Goal: Task Accomplishment & Management: Complete application form

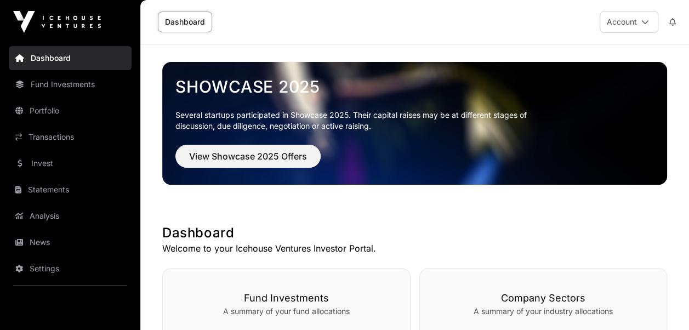
click at [643, 20] on icon at bounding box center [645, 22] width 8 height 8
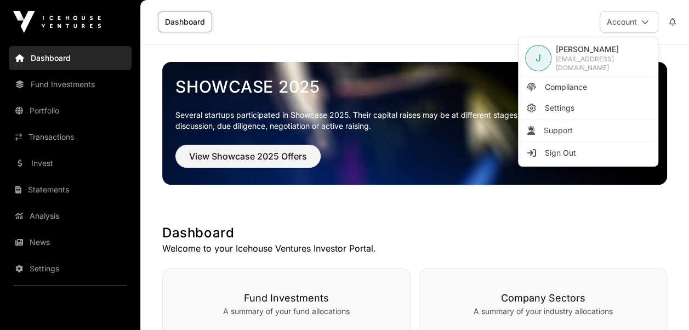
click at [554, 83] on span "Compliance" at bounding box center [566, 87] width 42 height 11
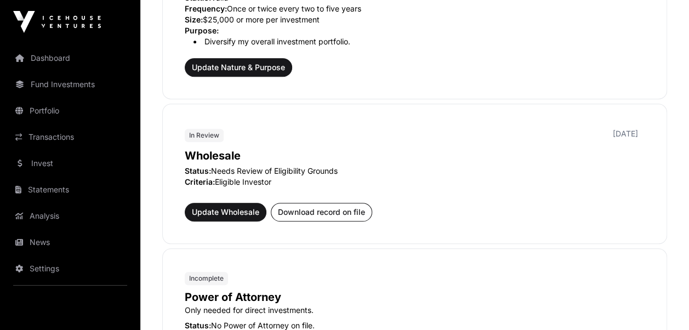
scroll to position [438, 0]
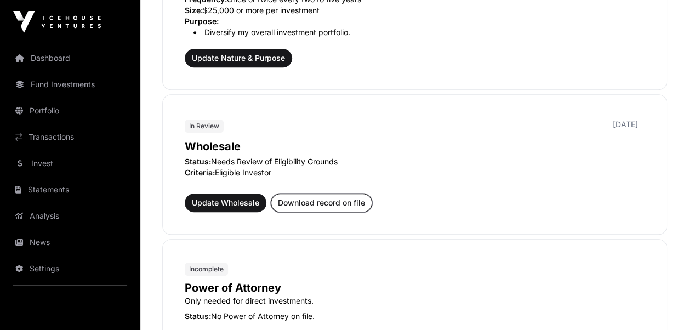
click at [322, 201] on span "Download record on file" at bounding box center [321, 202] width 87 height 11
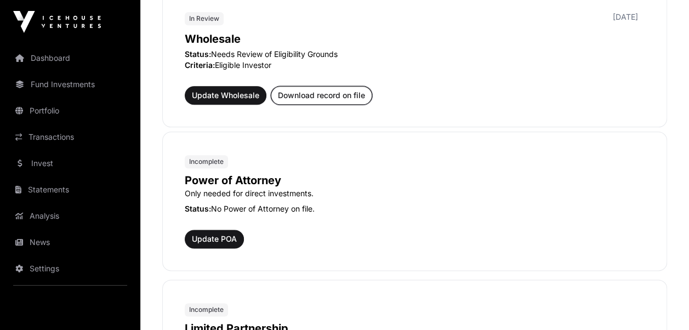
scroll to position [603, 0]
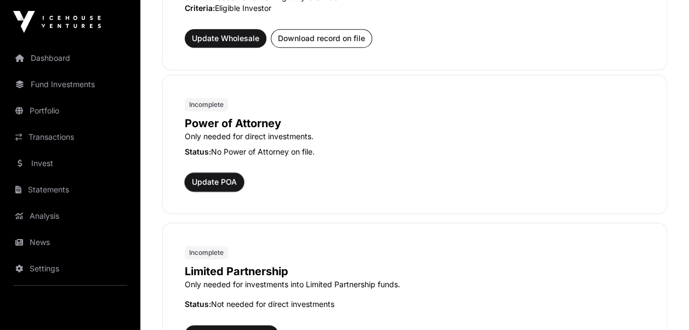
click at [210, 180] on span "Update POA" at bounding box center [214, 181] width 45 height 11
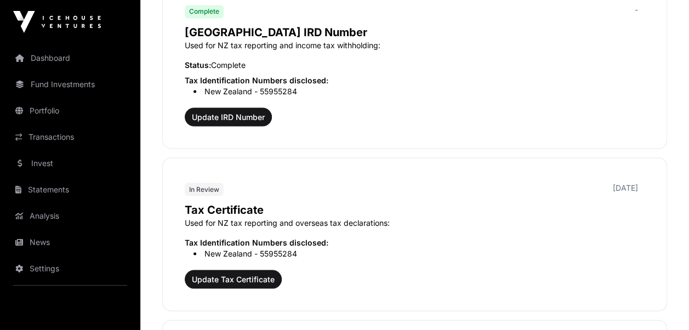
scroll to position [1020, 0]
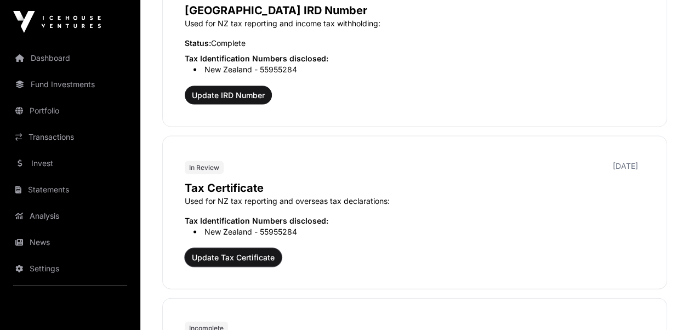
click at [209, 251] on span "Update Tax Certificate" at bounding box center [233, 256] width 83 height 11
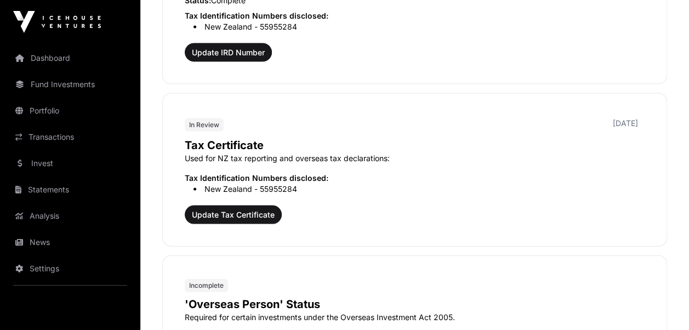
scroll to position [1184, 0]
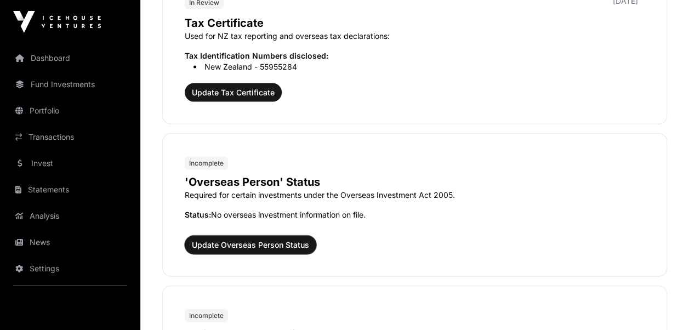
click at [269, 239] on span "Update Overseas Person Status" at bounding box center [250, 244] width 117 height 11
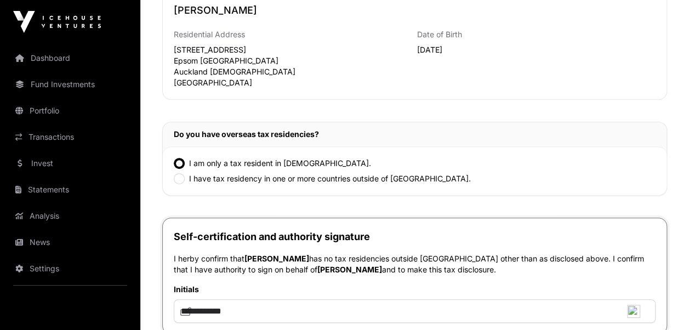
scroll to position [371, 0]
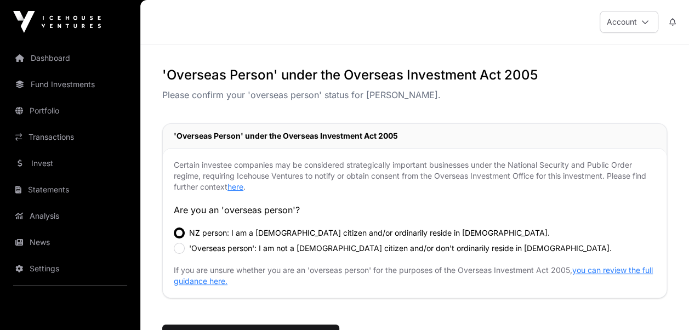
scroll to position [55, 0]
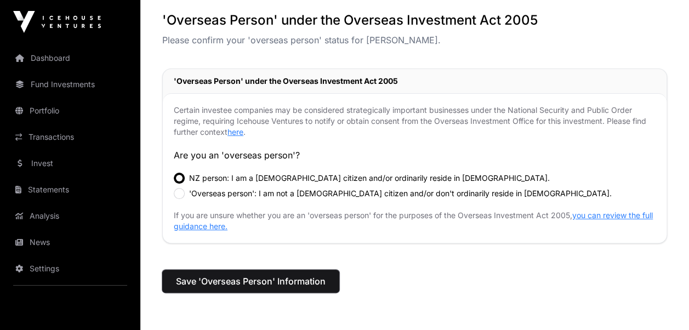
click at [228, 280] on span "Save 'Overseas Person' Information" at bounding box center [251, 280] width 150 height 13
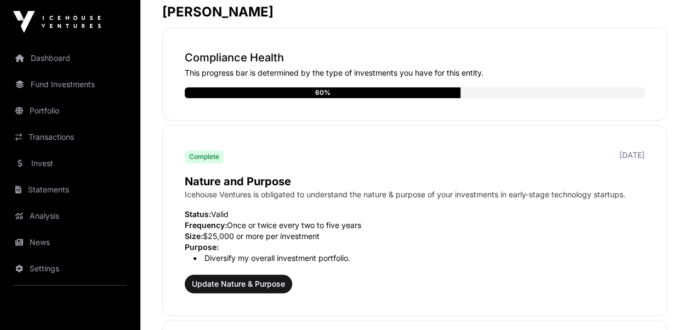
scroll to position [329, 0]
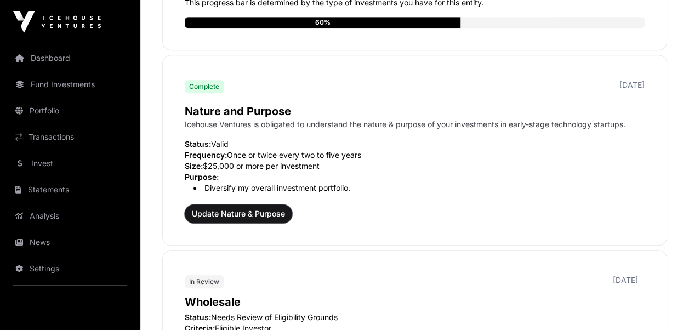
click at [213, 214] on span "Update Nature & Purpose" at bounding box center [238, 213] width 93 height 11
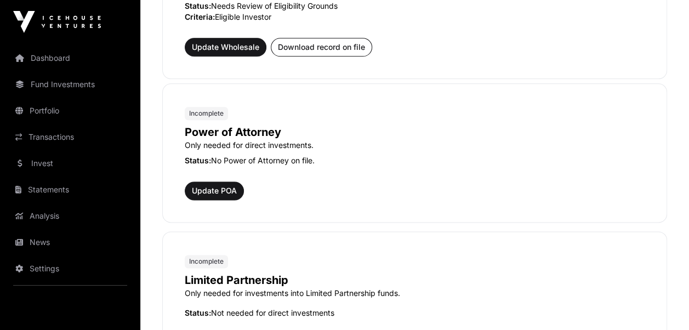
scroll to position [657, 0]
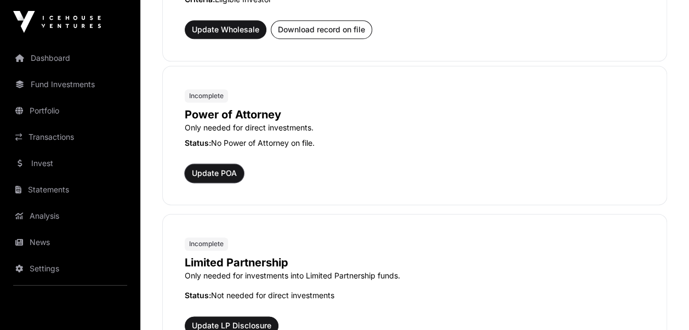
click at [217, 168] on span "Update POA" at bounding box center [214, 173] width 45 height 11
click at [221, 173] on span "Update POA" at bounding box center [214, 173] width 45 height 11
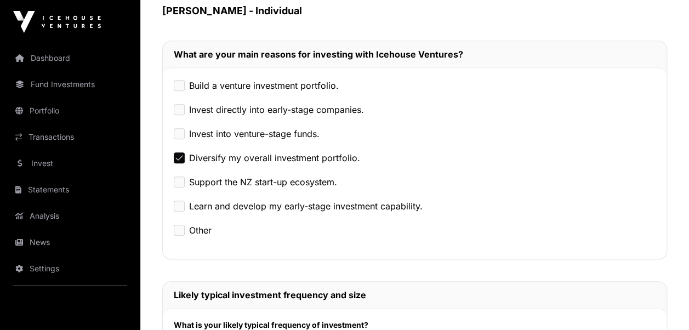
scroll to position [493, 0]
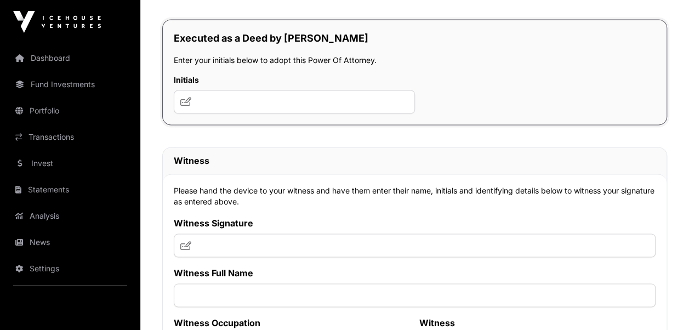
scroll to position [6903, 0]
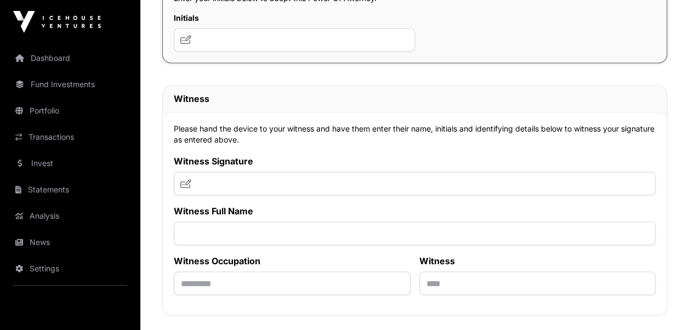
scroll to position [6958, 0]
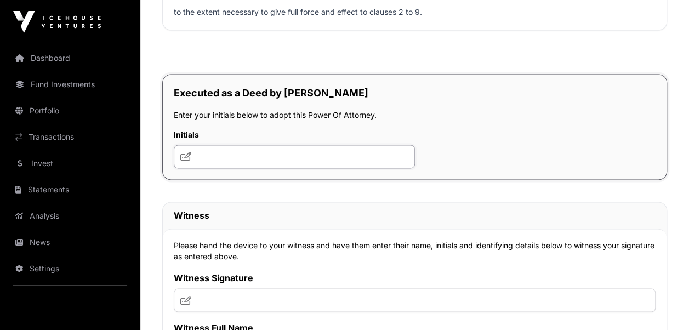
click at [216, 168] on input "text" at bounding box center [294, 157] width 241 height 24
click at [186, 161] on icon at bounding box center [185, 156] width 11 height 9
click at [184, 161] on icon at bounding box center [185, 156] width 11 height 9
click at [234, 168] on input "text" at bounding box center [294, 157] width 241 height 24
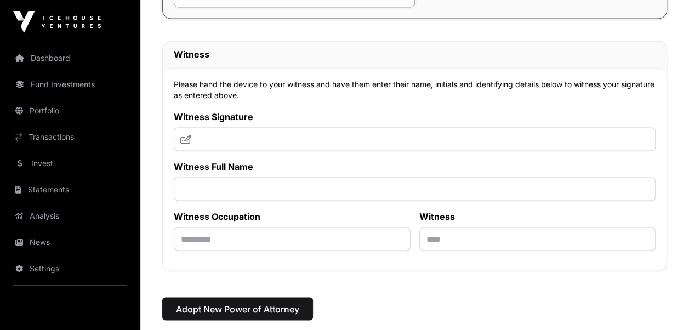
scroll to position [7122, 0]
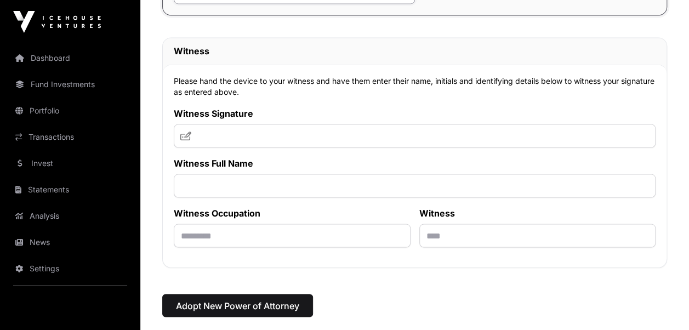
type input "**********"
click at [217, 147] on input "text" at bounding box center [415, 136] width 482 height 24
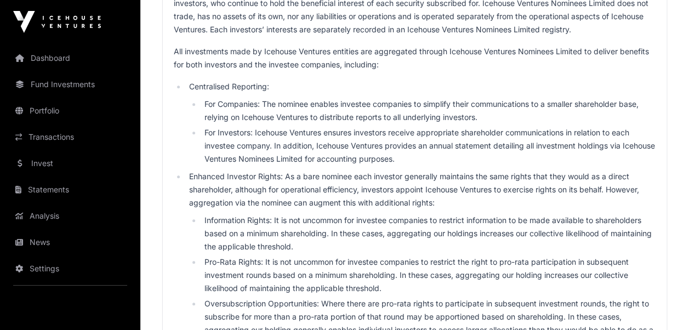
scroll to position [0, 0]
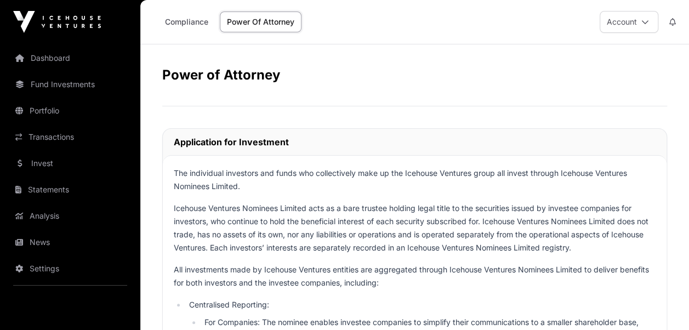
click at [642, 22] on icon at bounding box center [645, 22] width 8 height 8
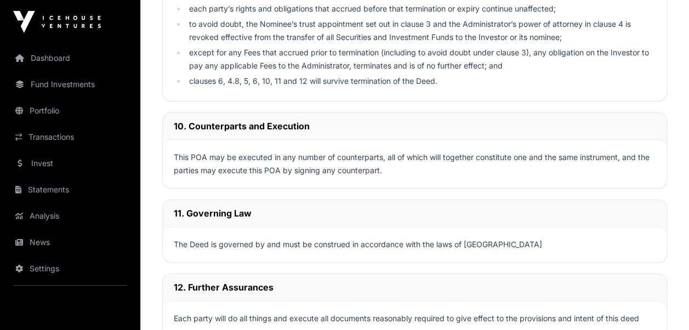
scroll to position [6282, 0]
